Goal: Task Accomplishment & Management: Complete application form

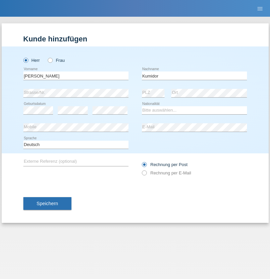
type input "Kumidor"
select select "PL"
select select "C"
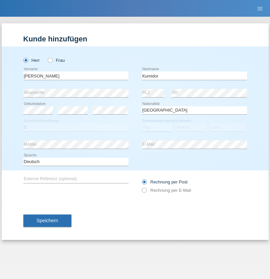
select select "01"
select select "08"
select select "2021"
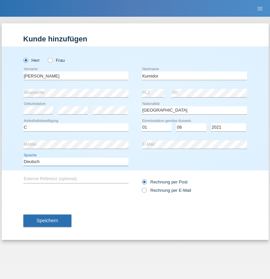
select select "en"
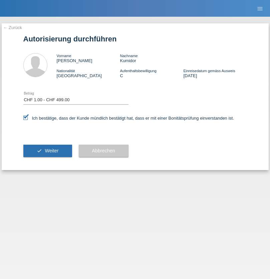
select select "1"
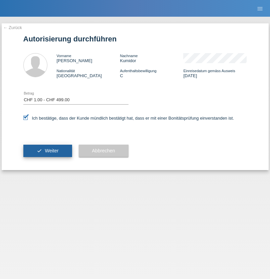
click at [47, 151] on span "Weiter" at bounding box center [52, 150] width 14 height 5
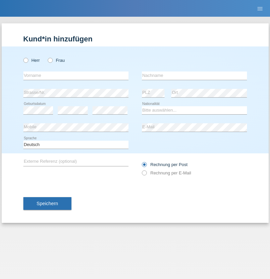
radio input "true"
click at [76, 76] on input "text" at bounding box center [75, 76] width 105 height 8
type input "Oliver"
click at [195, 76] on input "text" at bounding box center [194, 76] width 105 height 8
type input "Freund"
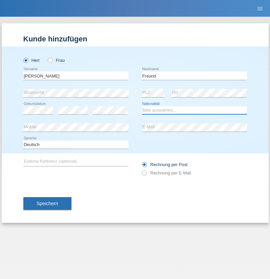
select select "CH"
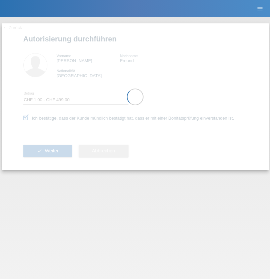
select select "1"
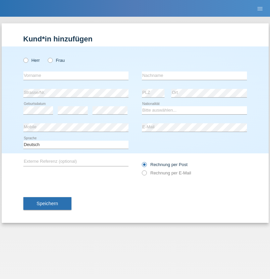
radio input "true"
click at [76, 76] on input "text" at bounding box center [75, 76] width 105 height 8
type input "Tudor"
click at [195, 76] on input "text" at bounding box center [194, 76] width 105 height 8
type input "Raluca"
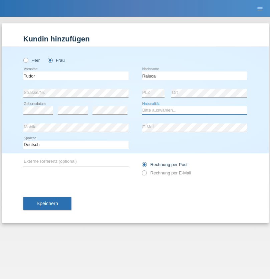
select select "RO"
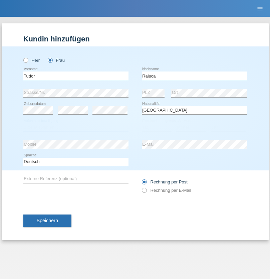
select select "C"
select select "21"
select select "04"
select select "2021"
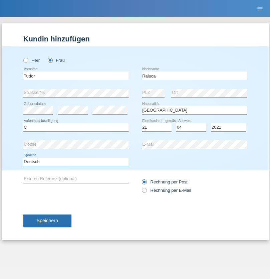
select select "en"
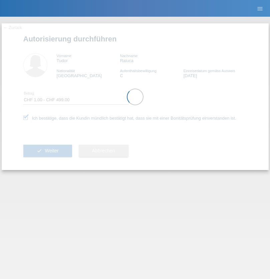
select select "1"
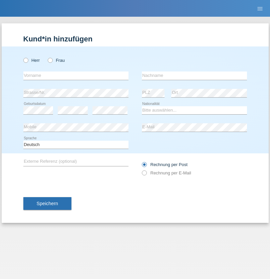
radio input "true"
click at [76, 76] on input "text" at bounding box center [75, 76] width 105 height 8
type input "Tayfun"
click at [195, 76] on input "text" at bounding box center [194, 76] width 105 height 8
type input "Kiraz"
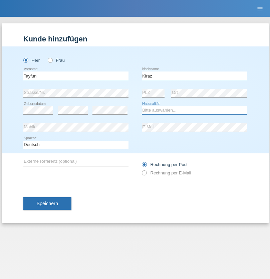
select select "TR"
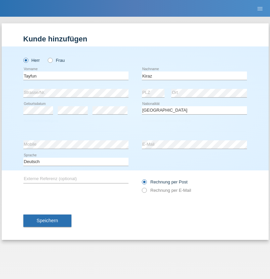
select select "C"
select select "30"
select select "11"
select select "1994"
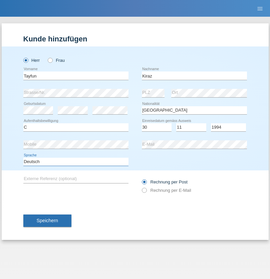
select select "en"
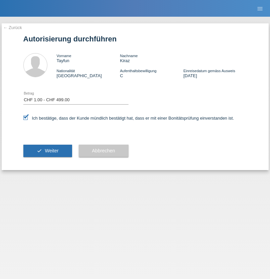
select select "1"
click at [47, 151] on span "Weiter" at bounding box center [52, 150] width 14 height 5
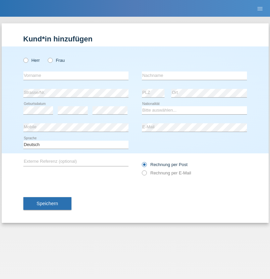
radio input "true"
click at [76, 76] on input "text" at bounding box center [75, 76] width 105 height 8
type input "Ylber"
click at [195, 76] on input "text" at bounding box center [194, 76] width 105 height 8
type input "Neziraj"
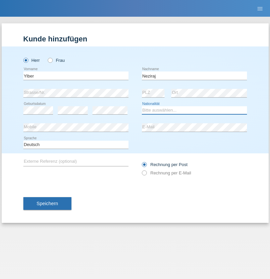
select select "CH"
radio input "true"
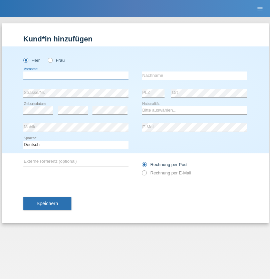
click at [76, 76] on input "text" at bounding box center [75, 76] width 105 height 8
type input "Freddy"
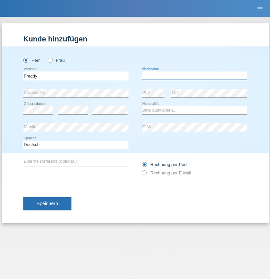
click at [195, 76] on input "text" at bounding box center [194, 76] width 105 height 8
type input "Diaz"
select select "CH"
